Goal: Complete application form

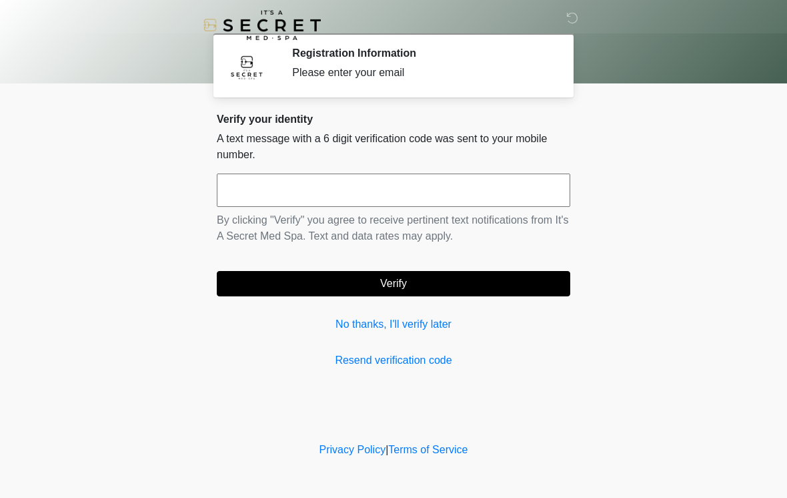
click at [420, 204] on input "text" at bounding box center [394, 189] width 354 height 33
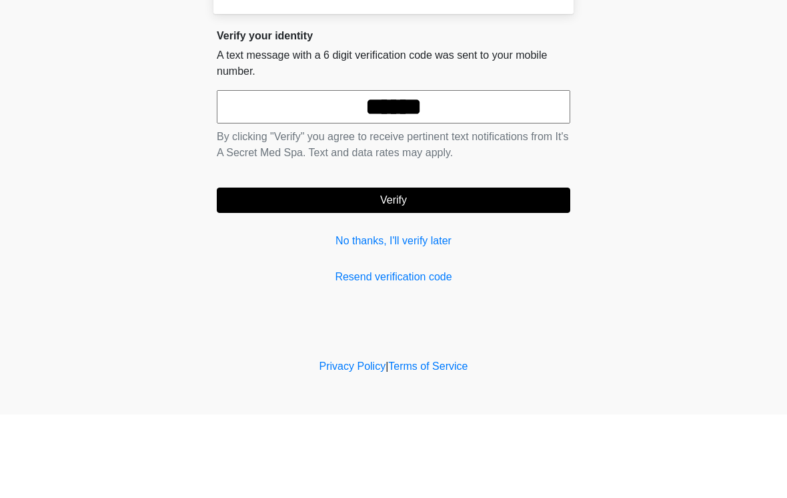
type input "******"
click at [436, 271] on button "Verify" at bounding box center [394, 283] width 354 height 25
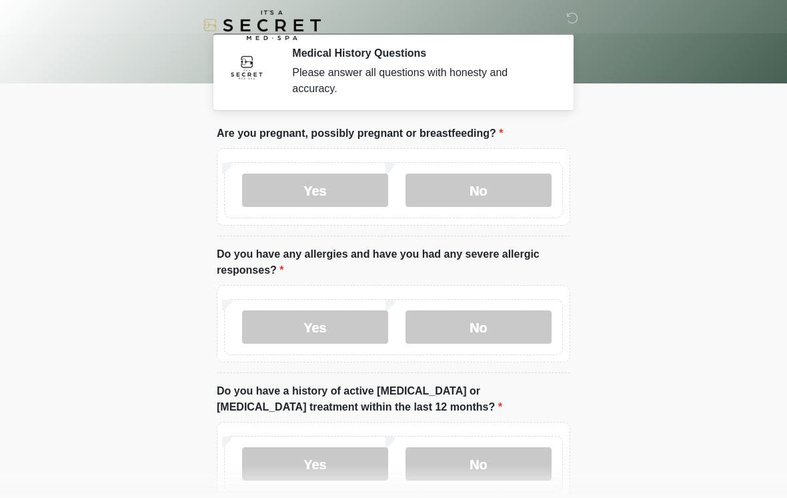
click at [506, 192] on label "No" at bounding box center [479, 189] width 146 height 33
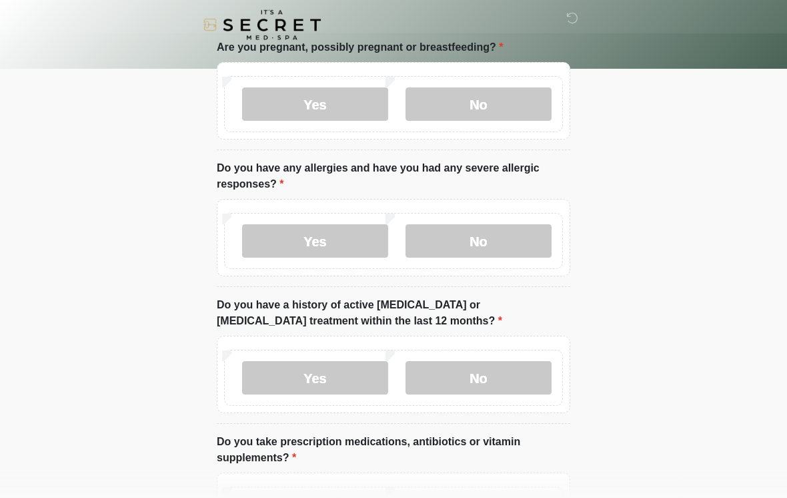
scroll to position [91, 0]
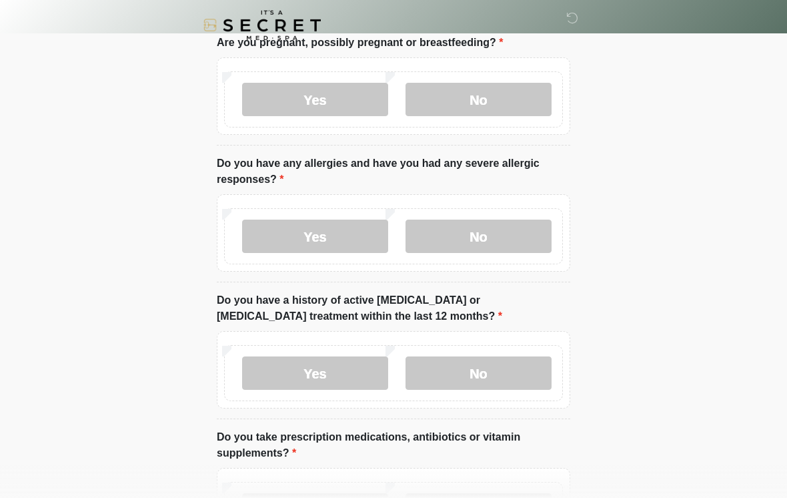
click at [501, 236] on label "No" at bounding box center [479, 236] width 146 height 33
click at [506, 378] on label "No" at bounding box center [479, 372] width 146 height 33
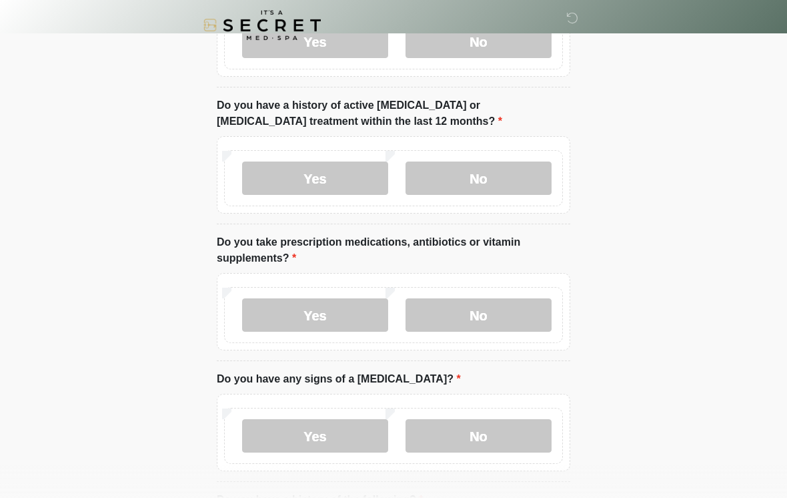
scroll to position [285, 0]
click at [504, 324] on label "No" at bounding box center [479, 315] width 146 height 33
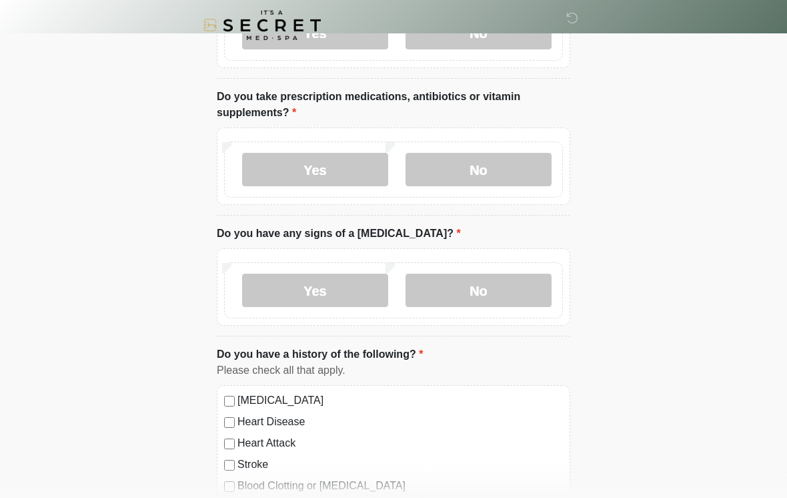
scroll to position [443, 0]
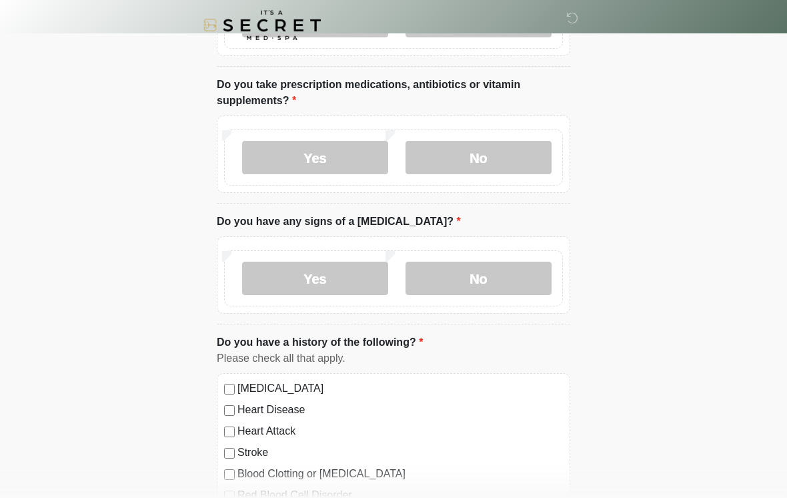
click at [526, 282] on label "No" at bounding box center [479, 278] width 146 height 33
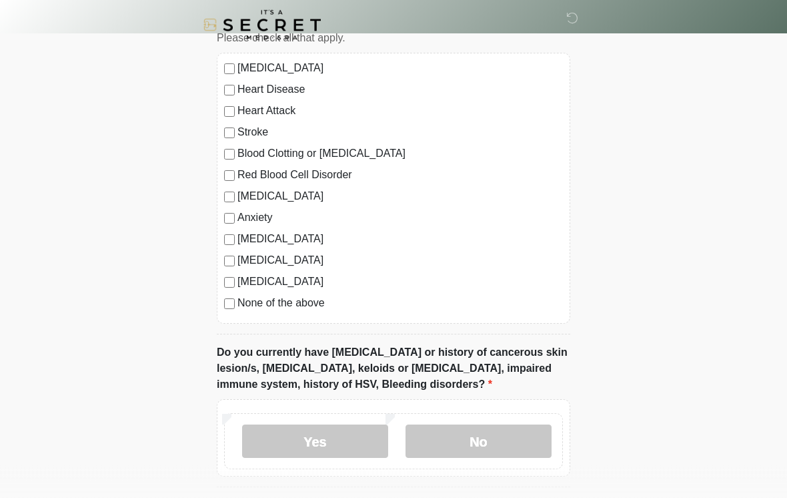
scroll to position [763, 0]
click at [306, 308] on label "None of the above" at bounding box center [401, 304] width 326 height 16
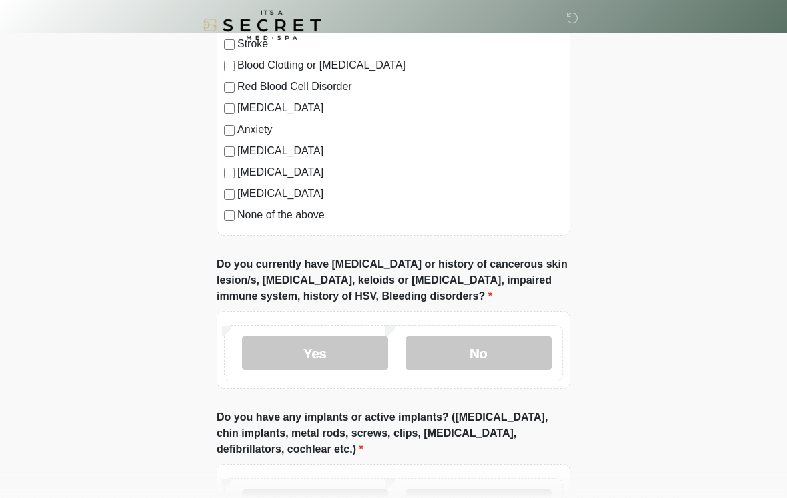
scroll to position [859, 0]
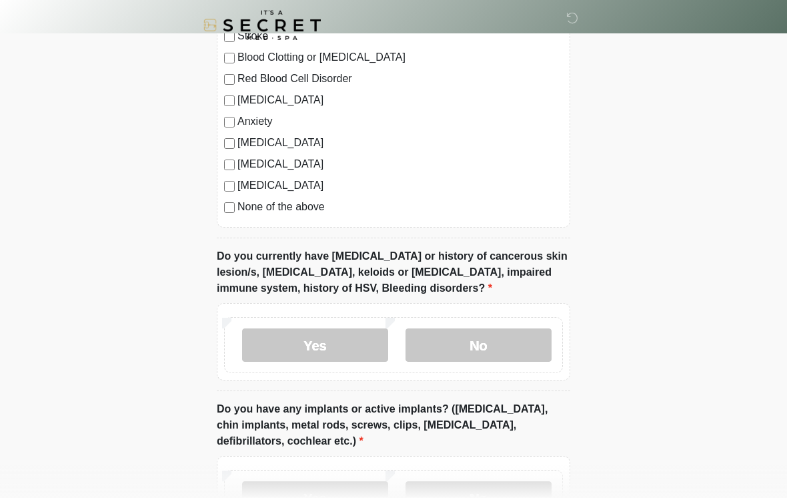
click at [510, 344] on label "No" at bounding box center [479, 344] width 146 height 33
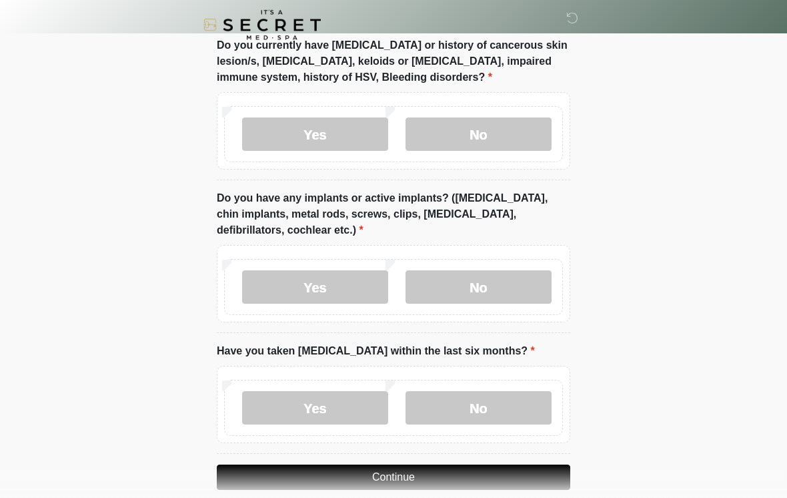
click at [502, 280] on label "No" at bounding box center [479, 287] width 146 height 33
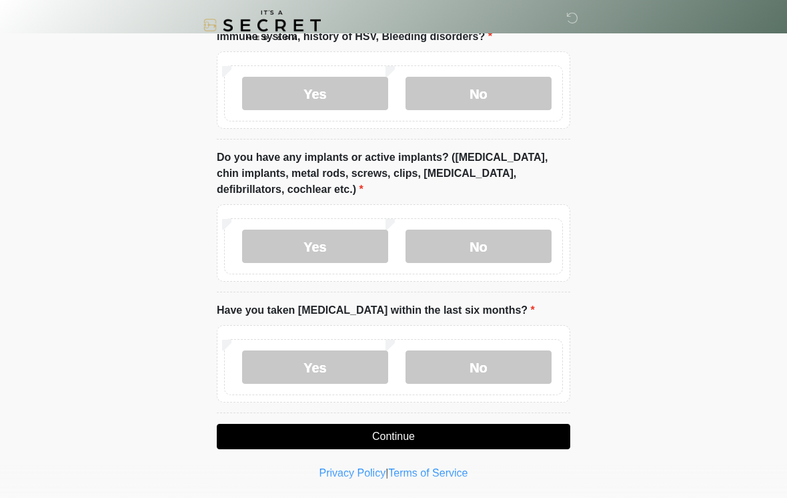
click at [497, 366] on label "No" at bounding box center [479, 366] width 146 height 33
click at [369, 437] on button "Continue" at bounding box center [394, 436] width 354 height 25
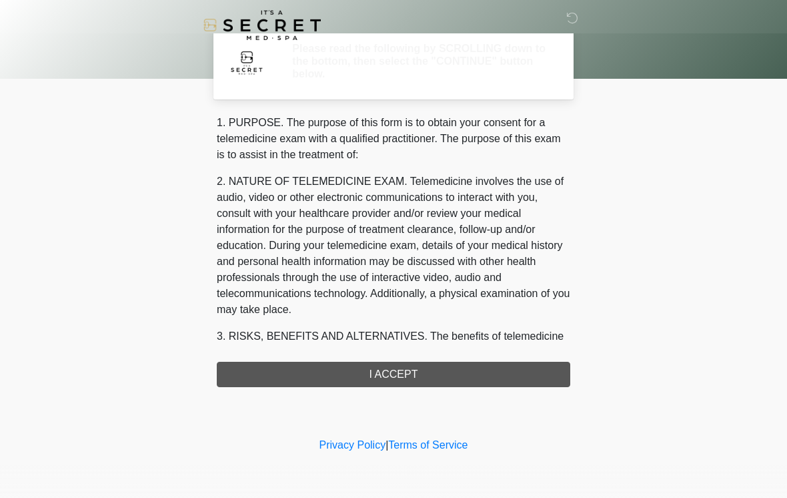
scroll to position [0, 0]
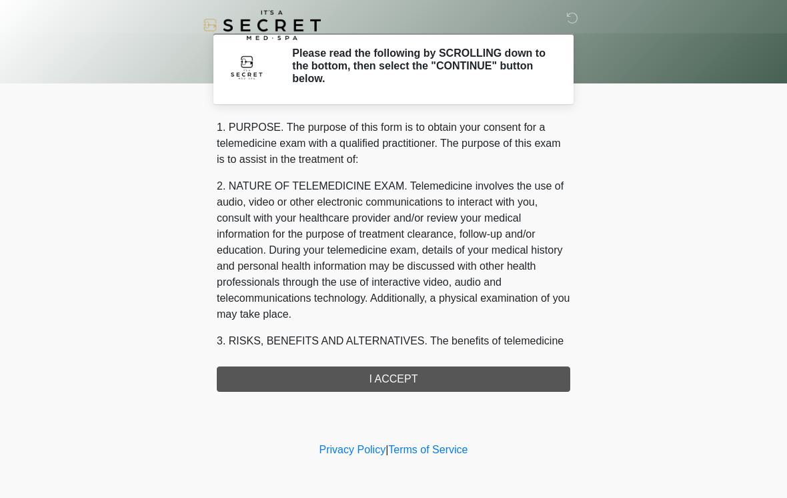
click at [415, 356] on div "1. PURPOSE. The purpose of this form is to obtain your consent for a telemedici…" at bounding box center [394, 255] width 354 height 272
click at [363, 380] on div "1. PURPOSE. The purpose of this form is to obtain your consent for a telemedici…" at bounding box center [394, 255] width 354 height 272
click at [436, 372] on div "1. PURPOSE. The purpose of this form is to obtain your consent for a telemedici…" at bounding box center [394, 255] width 354 height 272
click at [422, 386] on div "1. PURPOSE. The purpose of this form is to obtain your consent for a telemedici…" at bounding box center [394, 255] width 354 height 272
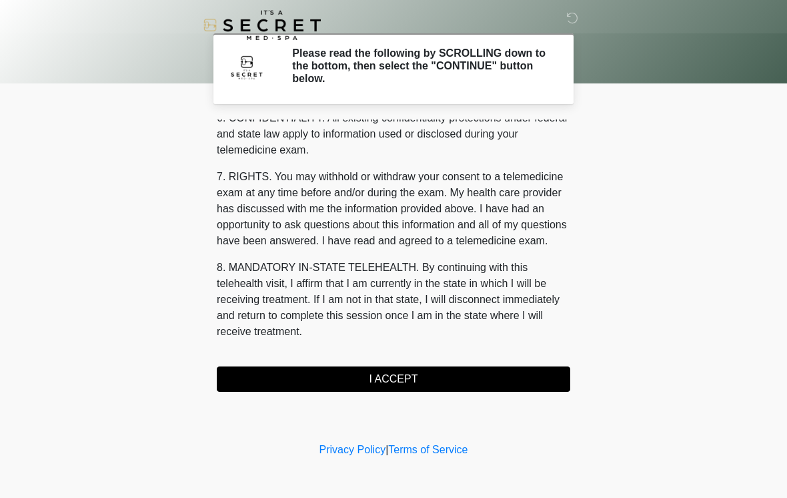
scroll to position [543, 0]
click at [320, 388] on button "I ACCEPT" at bounding box center [394, 378] width 354 height 25
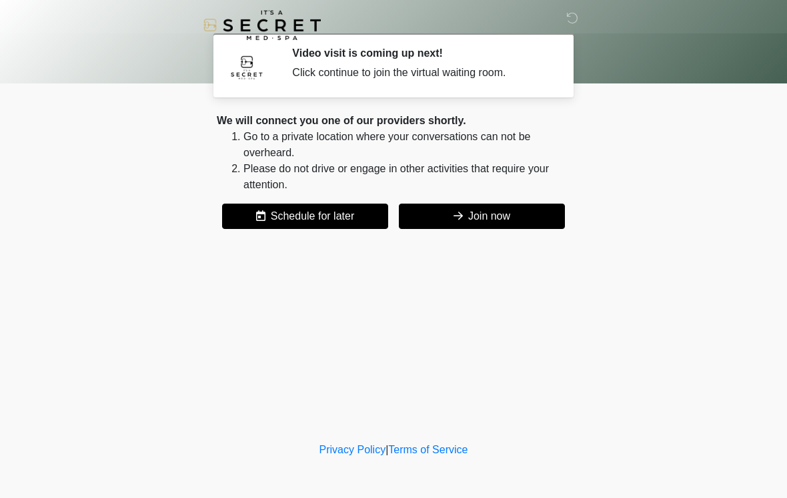
click at [522, 228] on button "Join now" at bounding box center [482, 216] width 166 height 25
